Goal: Find specific page/section: Find specific page/section

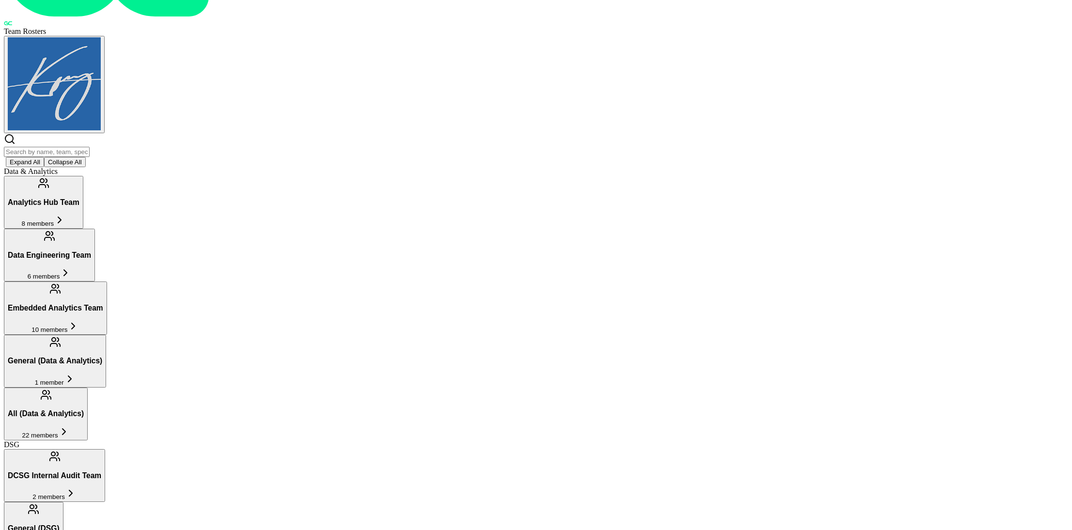
scroll to position [89, 0]
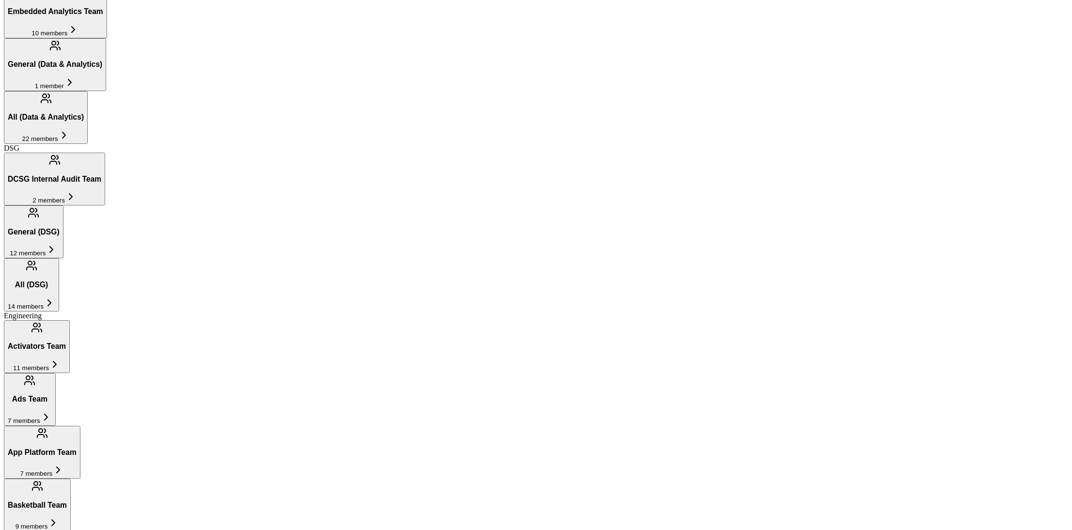
scroll to position [389, 0]
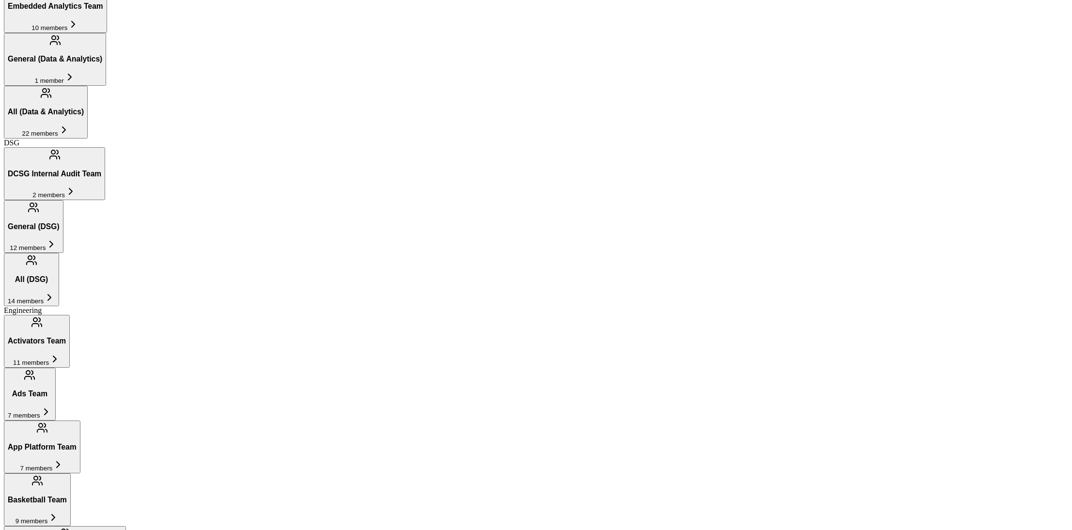
type input "Stats & Insights Team"
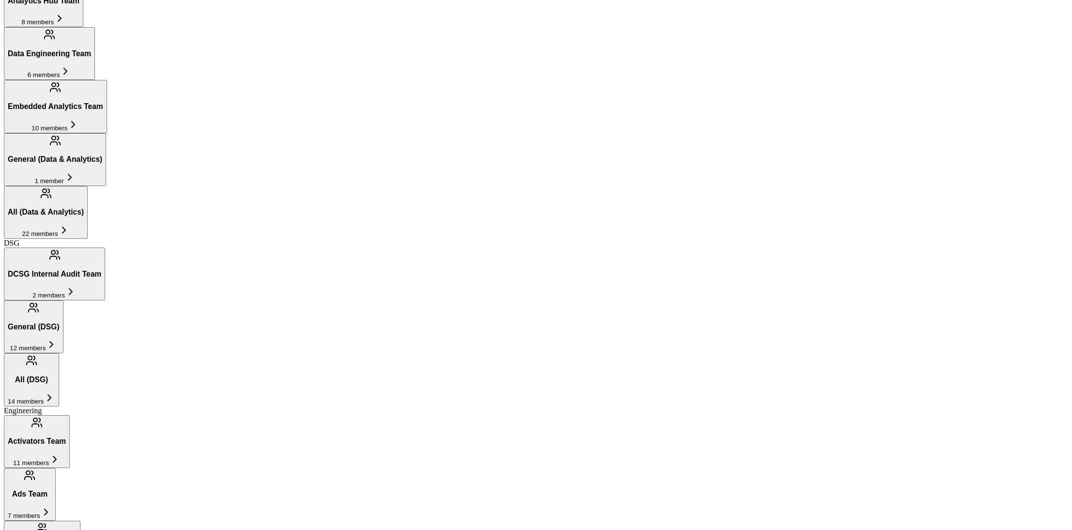
scroll to position [296, 0]
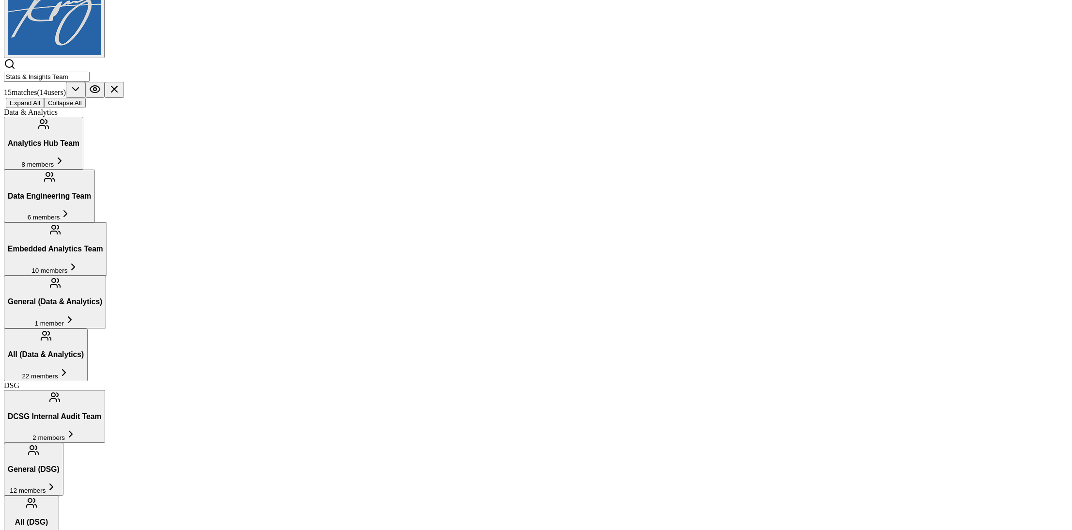
scroll to position [150, 0]
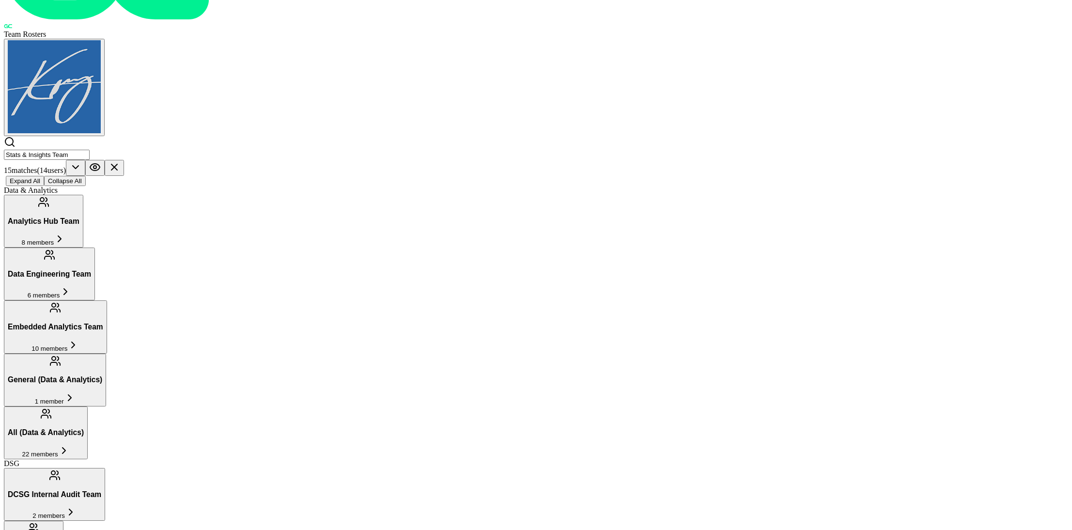
scroll to position [76, 0]
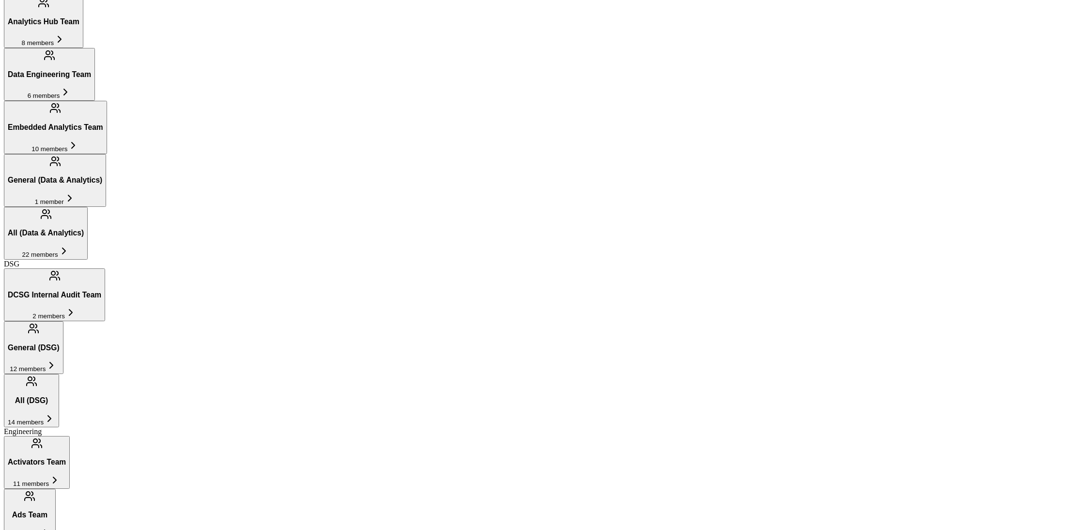
scroll to position [288, 0]
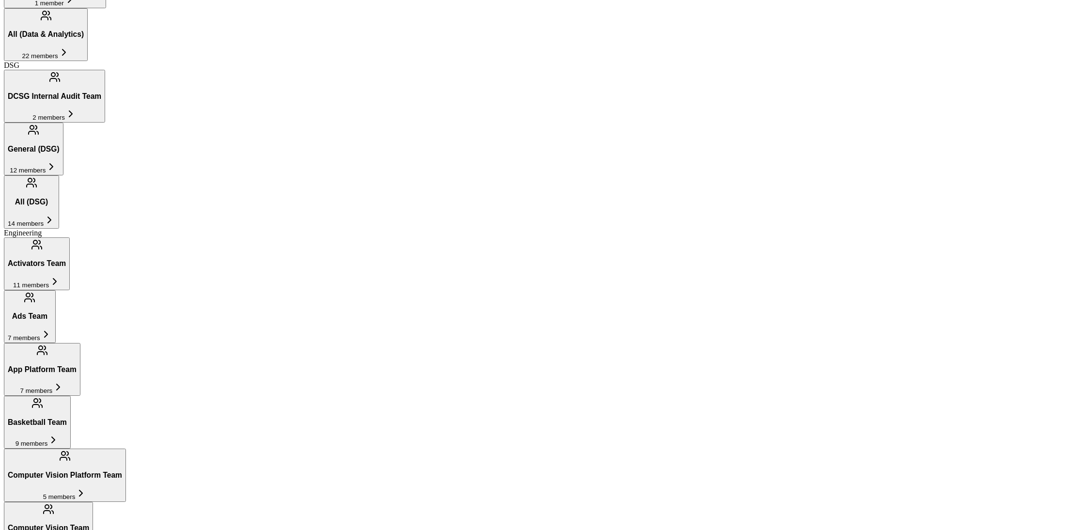
scroll to position [481, 0]
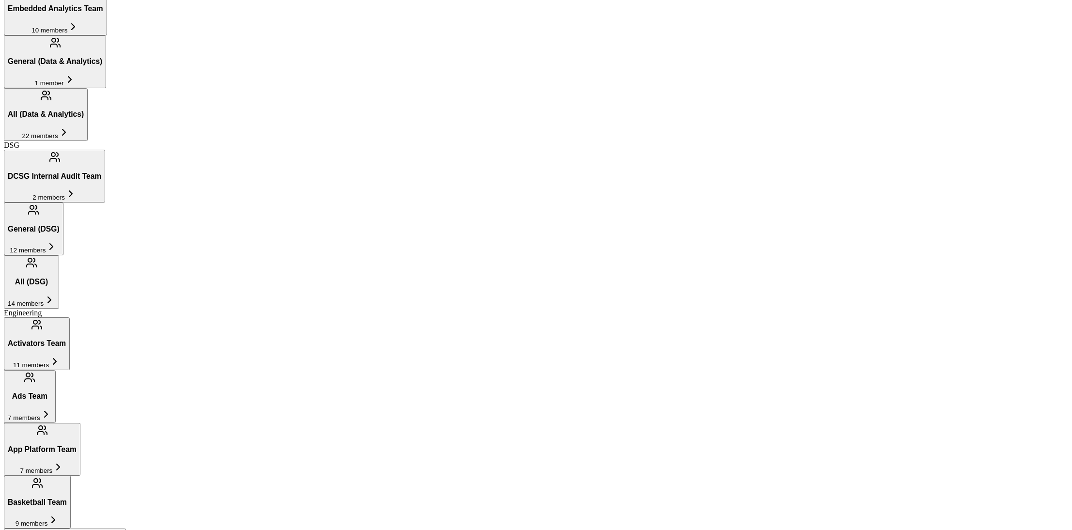
scroll to position [402, 0]
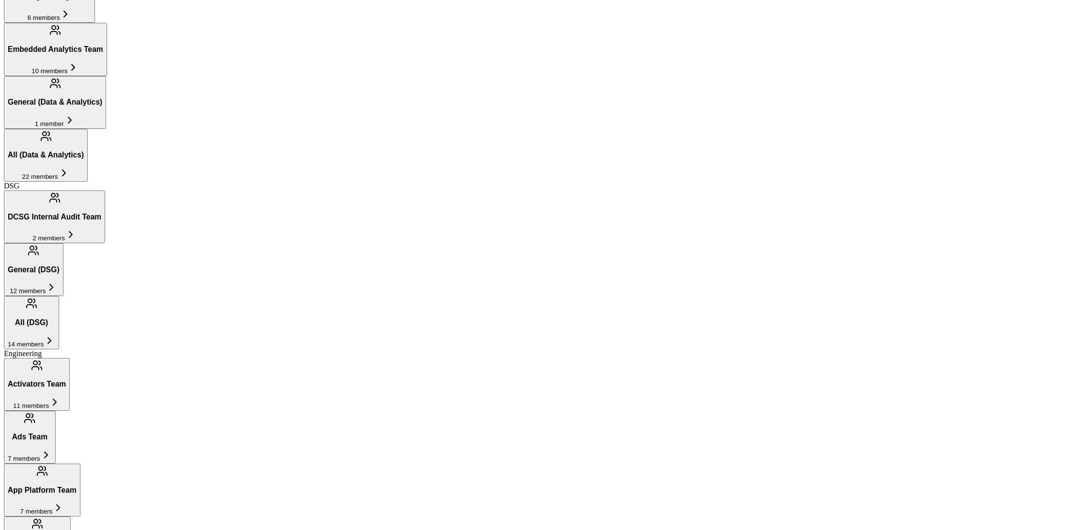
scroll to position [350, 0]
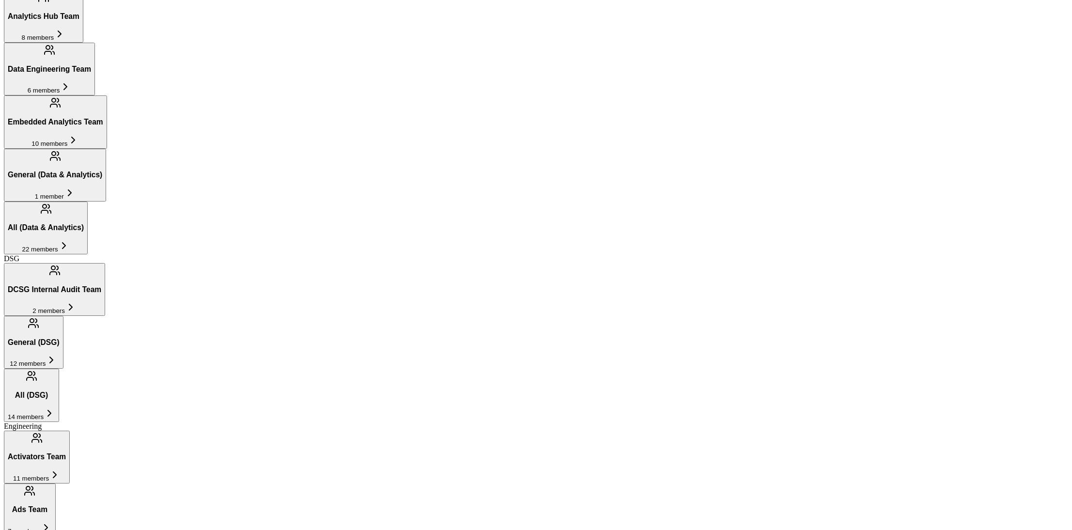
scroll to position [281, 0]
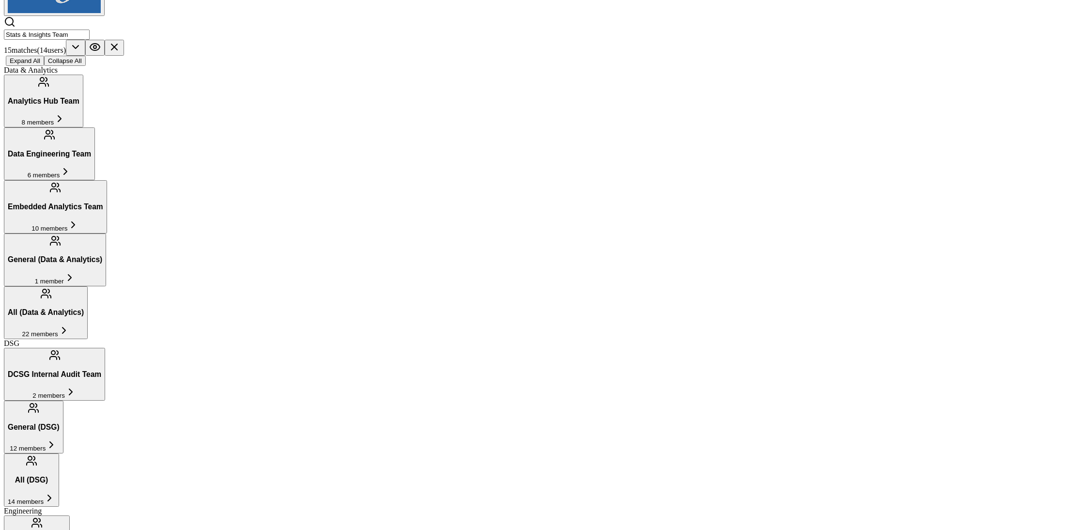
scroll to position [199, 0]
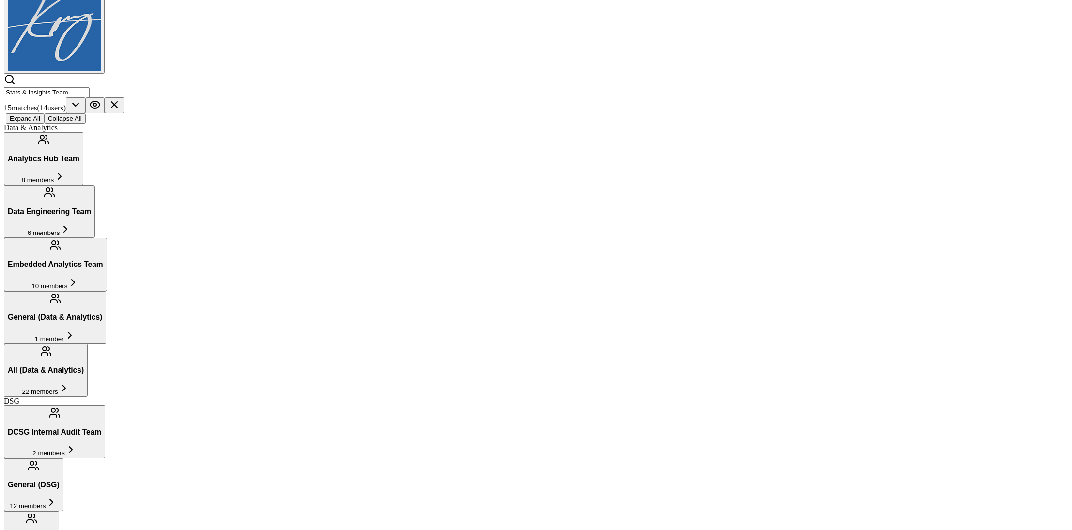
scroll to position [140, 0]
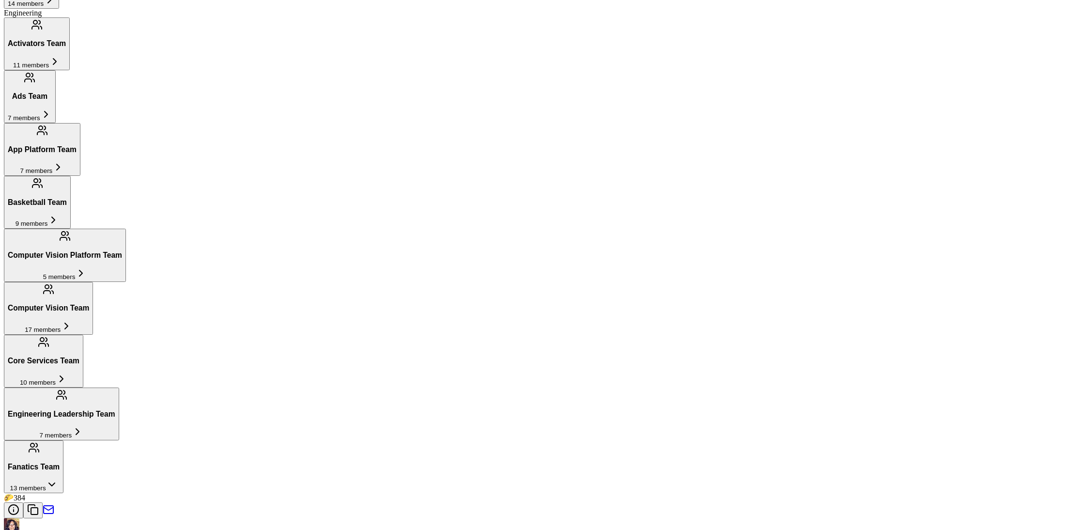
scroll to position [694, 0]
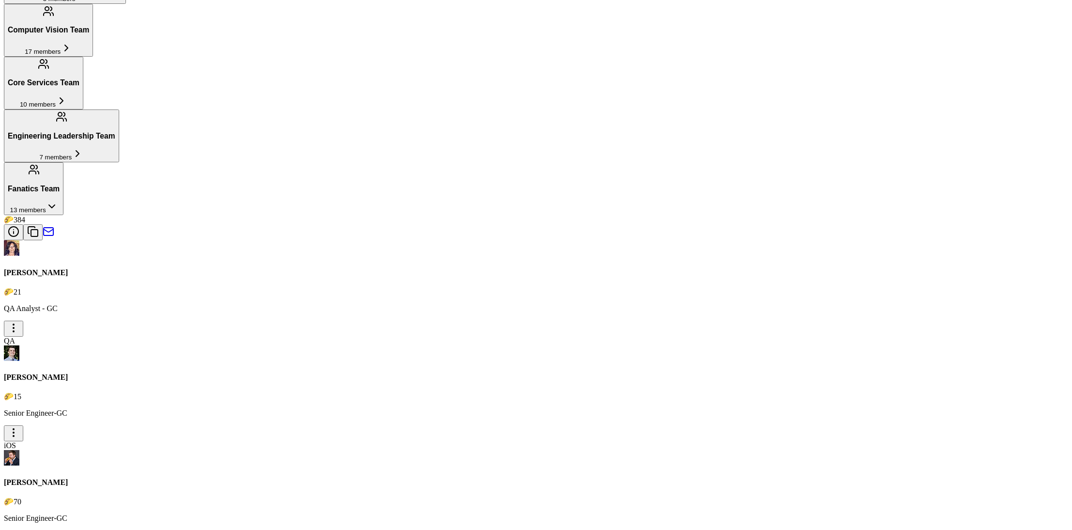
scroll to position [996, 0]
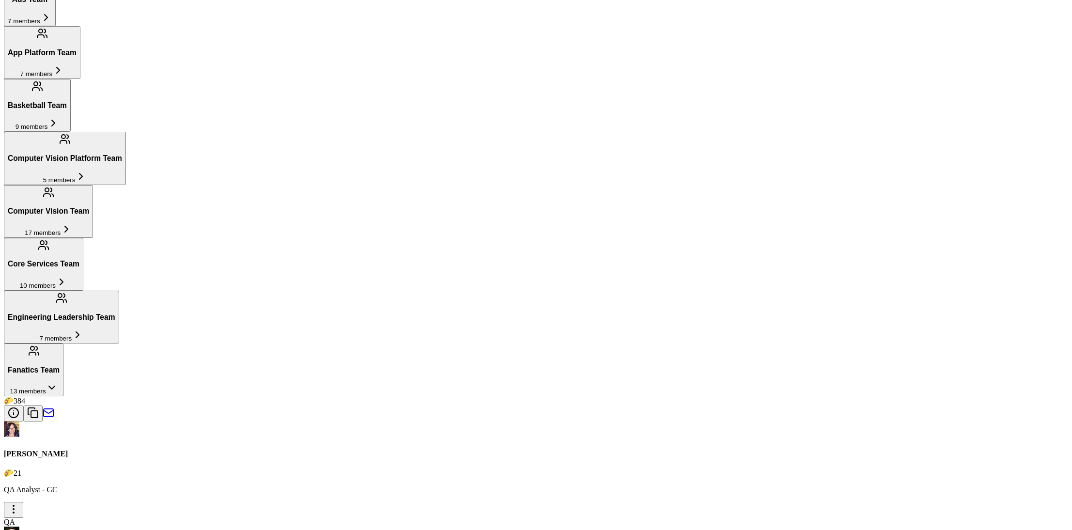
scroll to position [792, 0]
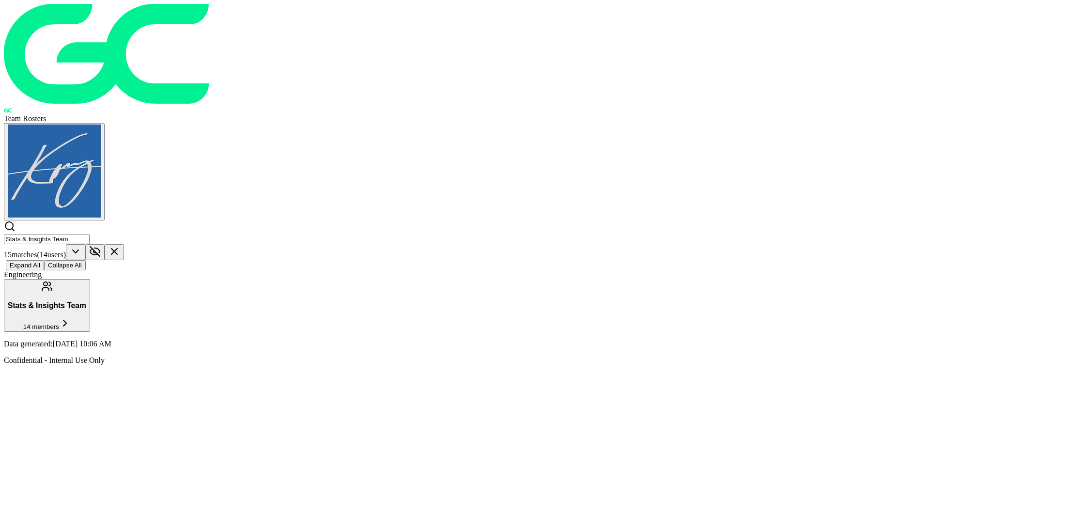
scroll to position [0, 0]
click at [117, 248] on icon at bounding box center [114, 251] width 6 height 6
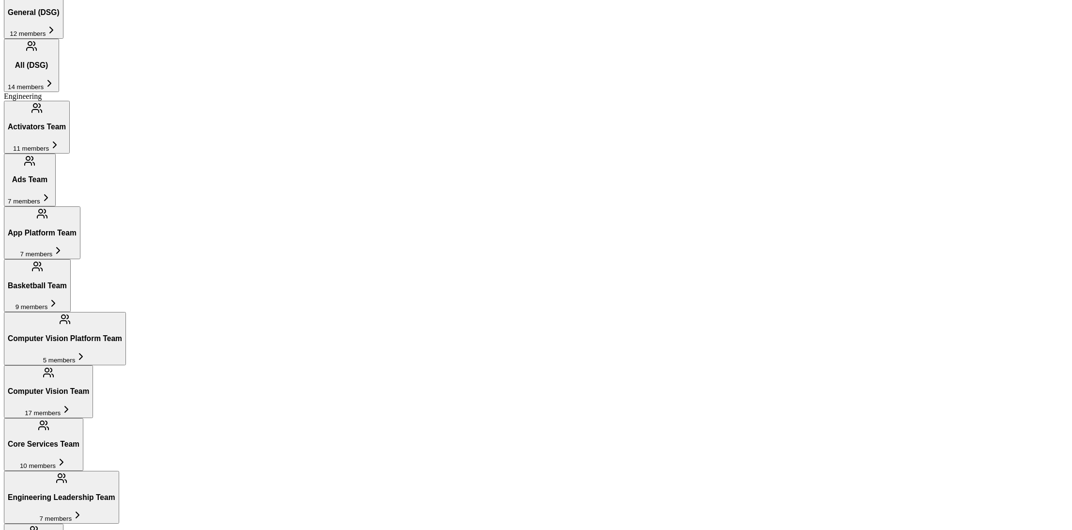
scroll to position [730, 0]
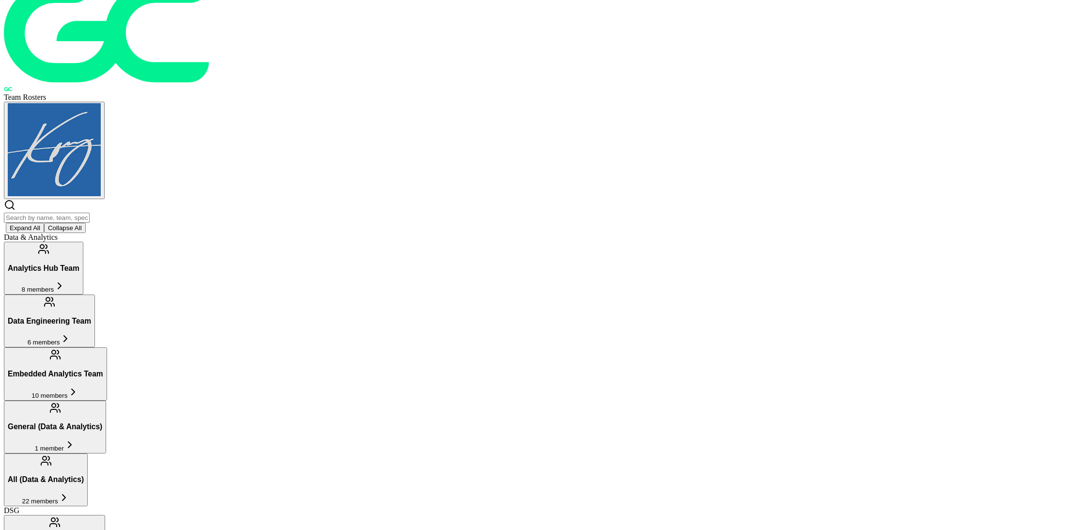
scroll to position [0, 0]
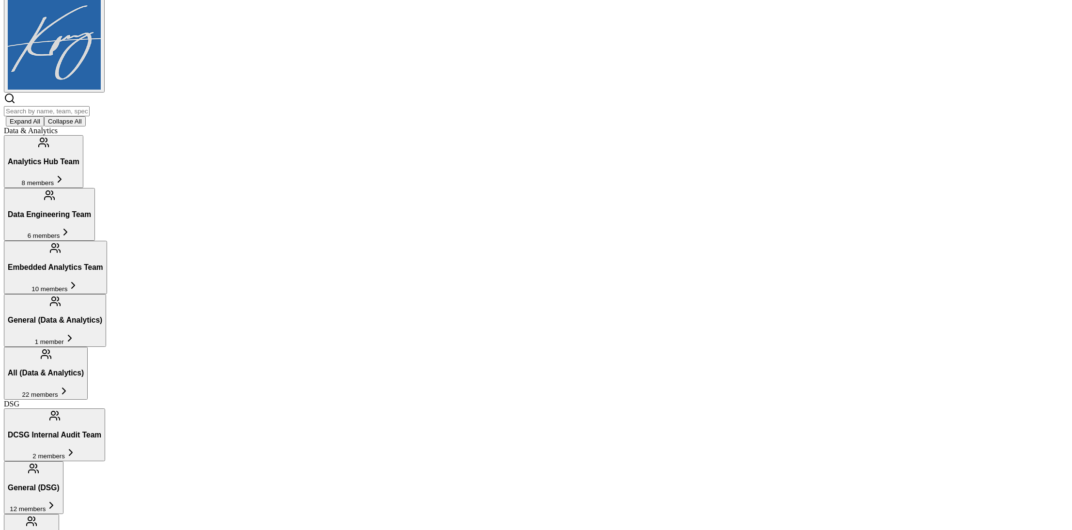
scroll to position [129, 0]
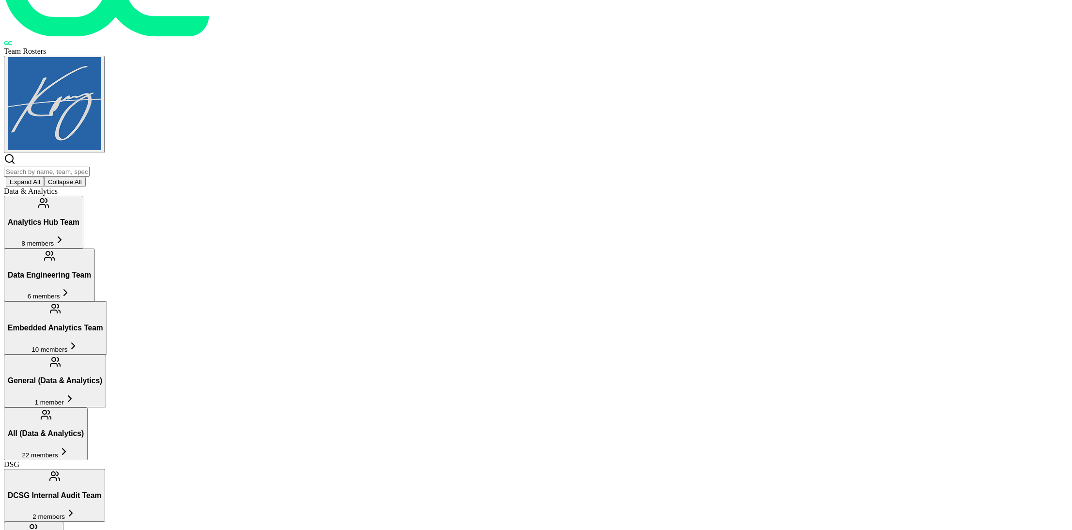
scroll to position [66, 0]
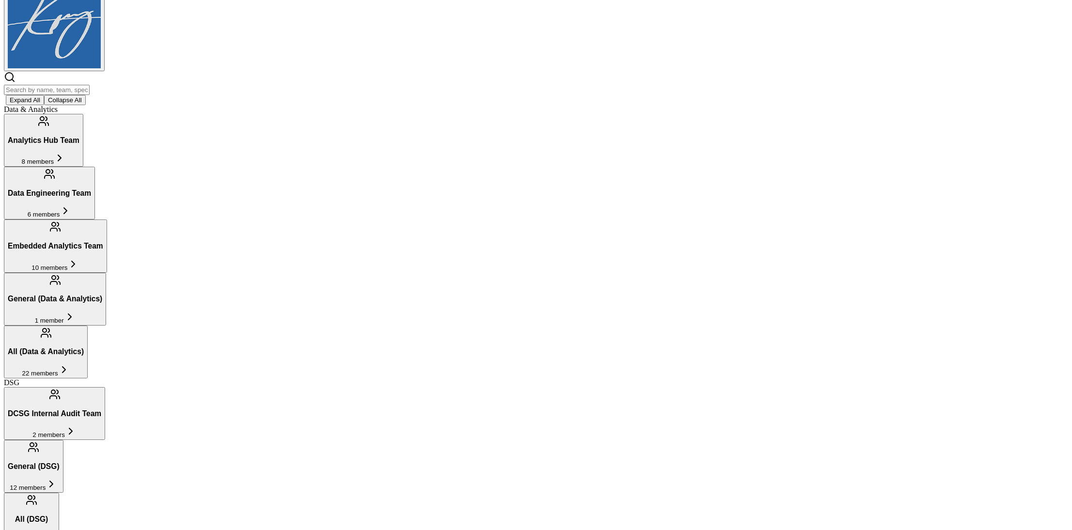
scroll to position [152, 0]
